Goal: Manage account settings

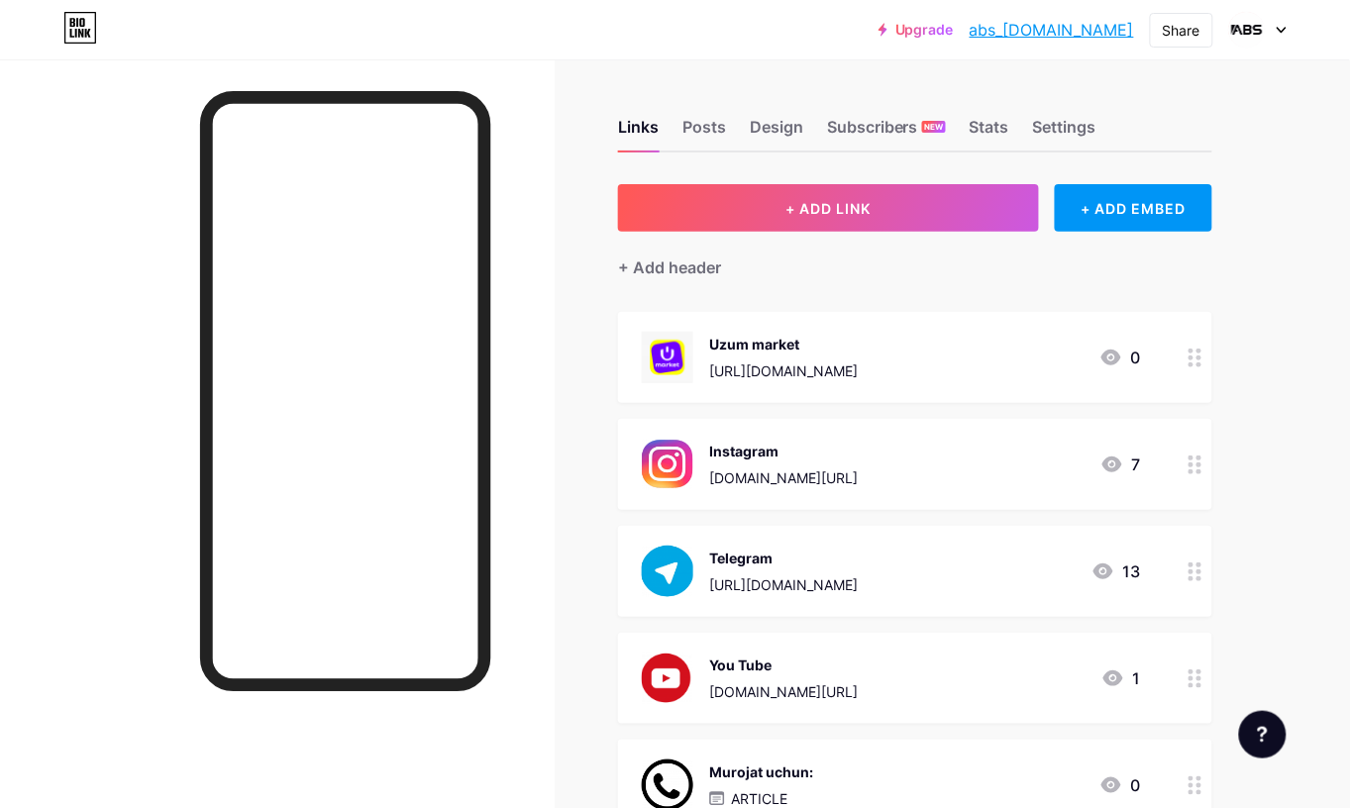
click at [1061, 125] on div "Settings" at bounding box center [1064, 133] width 63 height 36
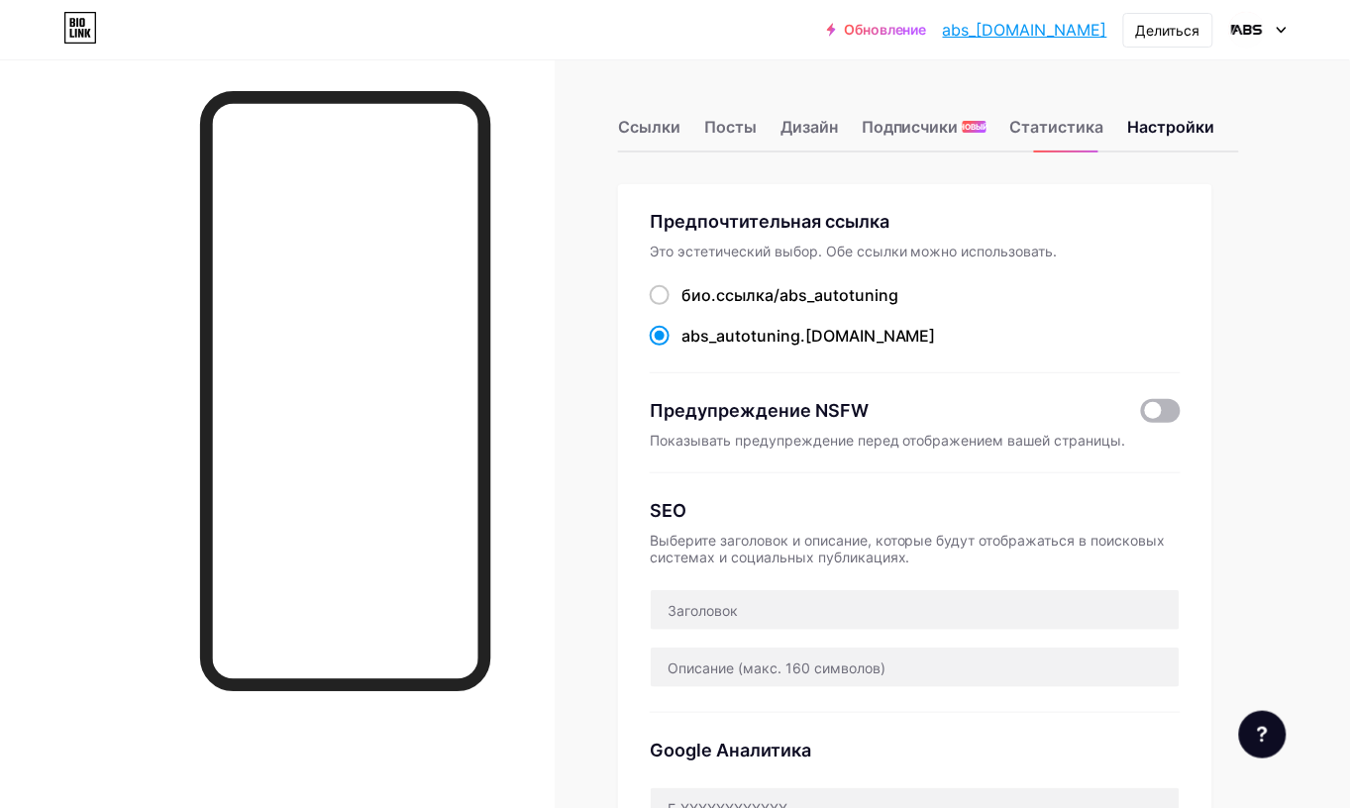
click at [1152, 416] on span at bounding box center [1161, 411] width 40 height 24
click at [1141, 416] on input "checkbox" at bounding box center [1141, 416] width 0 height 0
click at [1171, 31] on font "Делиться" at bounding box center [1168, 30] width 64 height 17
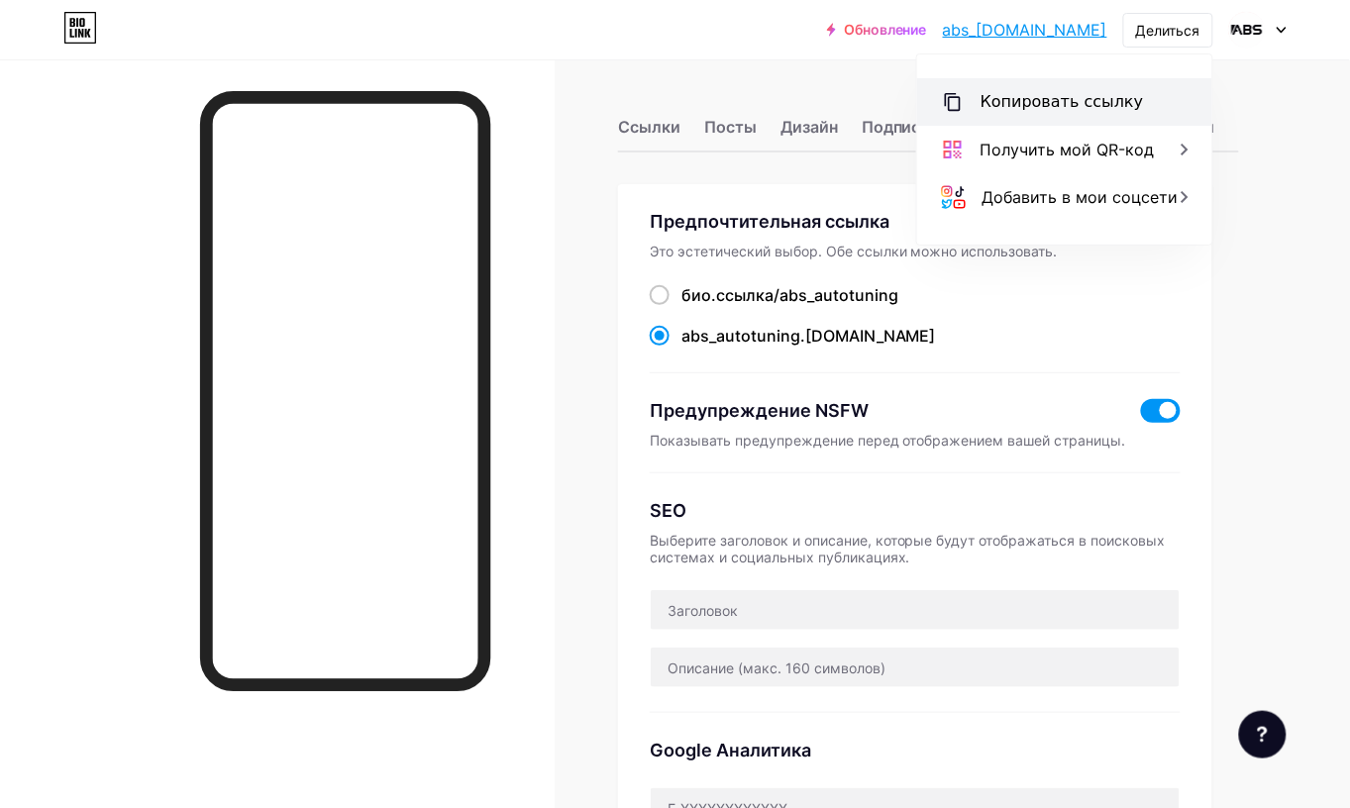
click at [1037, 96] on font "Копировать ссылку" at bounding box center [1062, 101] width 163 height 19
click at [1161, 408] on span at bounding box center [1161, 411] width 40 height 24
click at [1141, 416] on input "checkbox" at bounding box center [1141, 416] width 0 height 0
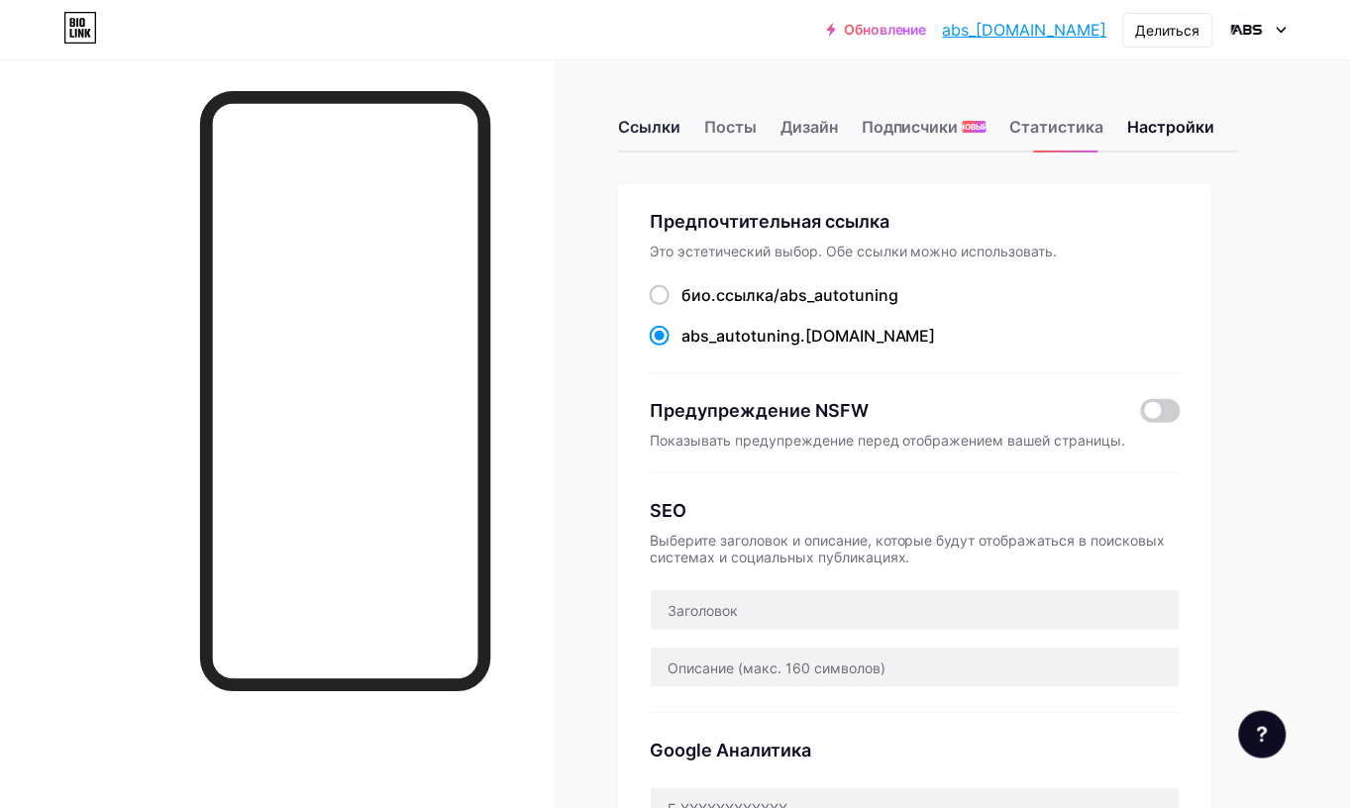
click at [640, 130] on font "Ссылки" at bounding box center [649, 127] width 62 height 20
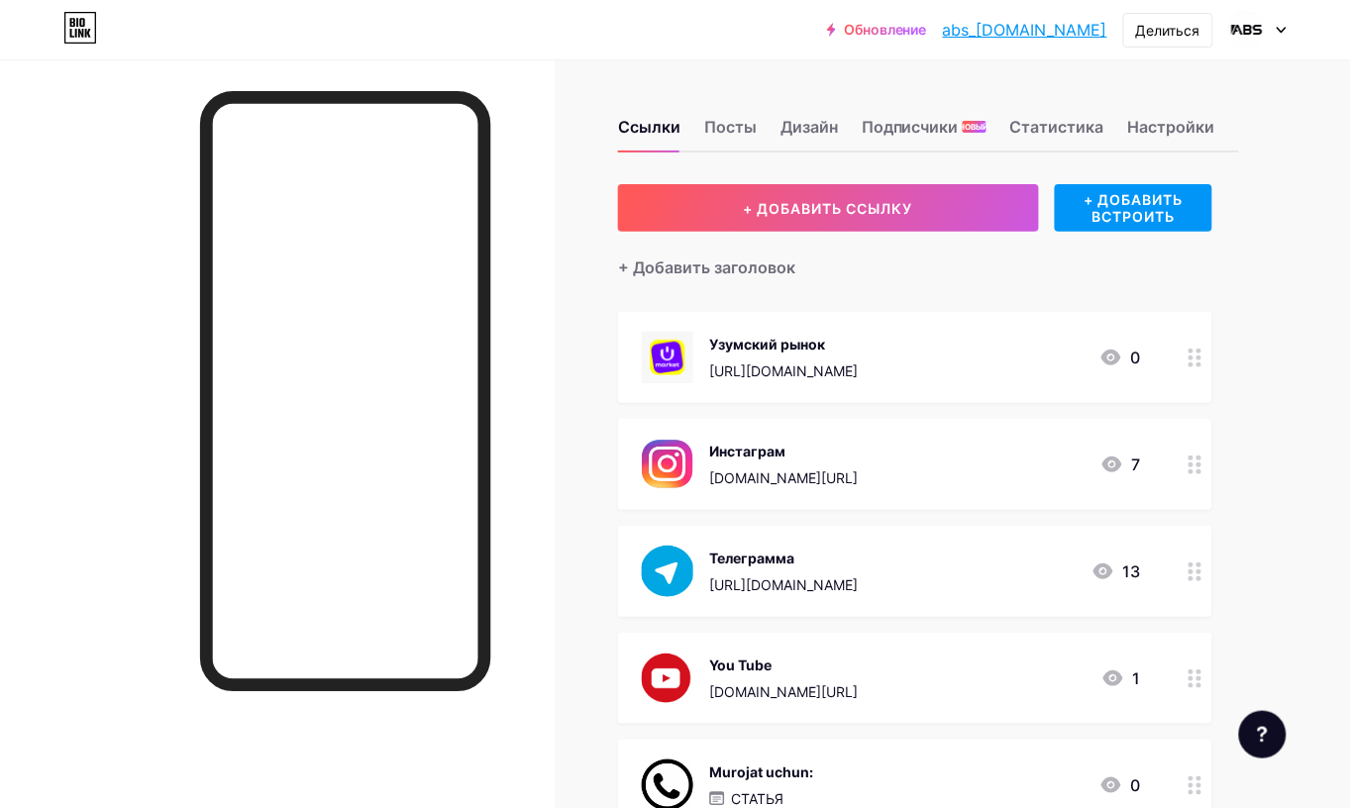
click at [867, 33] on font "Обновление" at bounding box center [885, 29] width 83 height 17
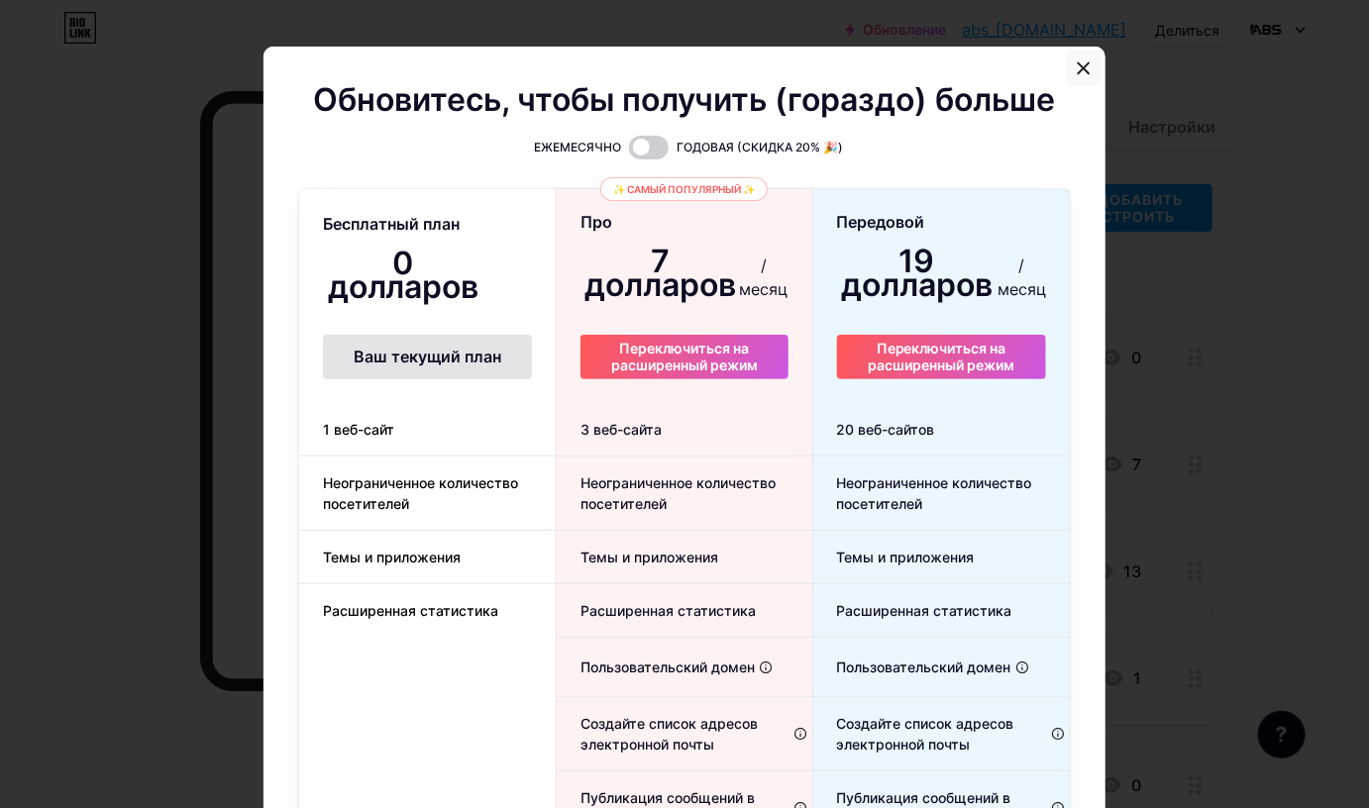
click at [1085, 59] on div at bounding box center [1084, 69] width 36 height 36
